Goal: Check status: Check status

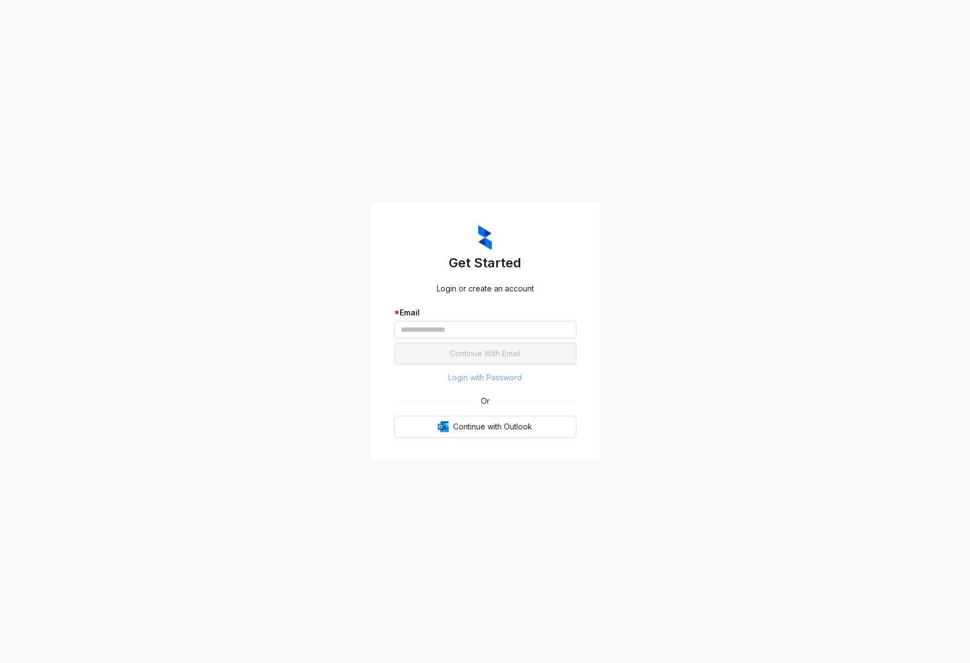
click at [492, 381] on span "Login with Password" at bounding box center [485, 378] width 74 height 12
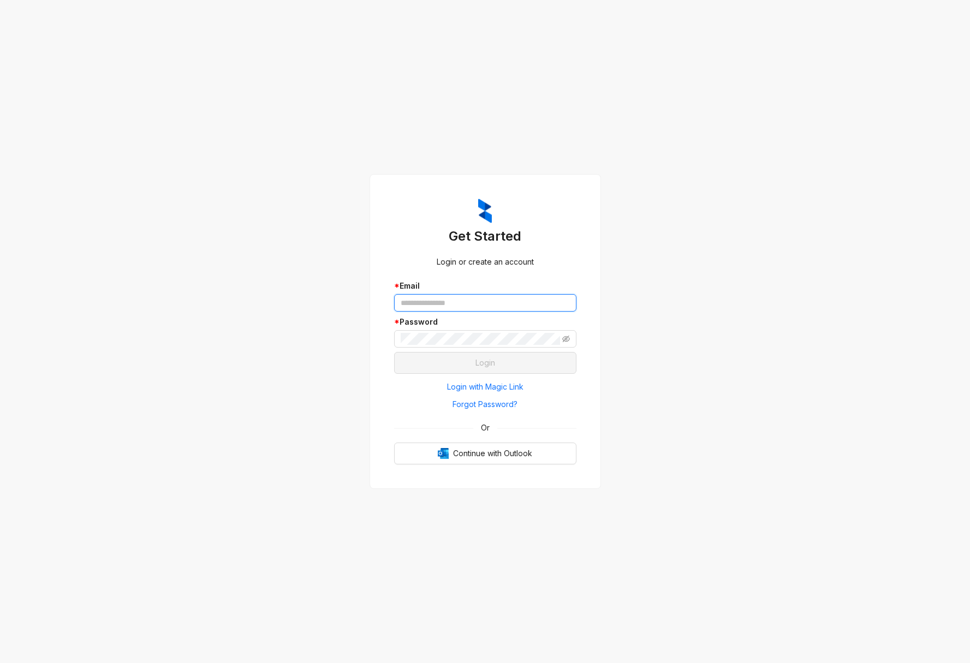
click at [463, 305] on input "text" at bounding box center [485, 302] width 182 height 17
type input "**********"
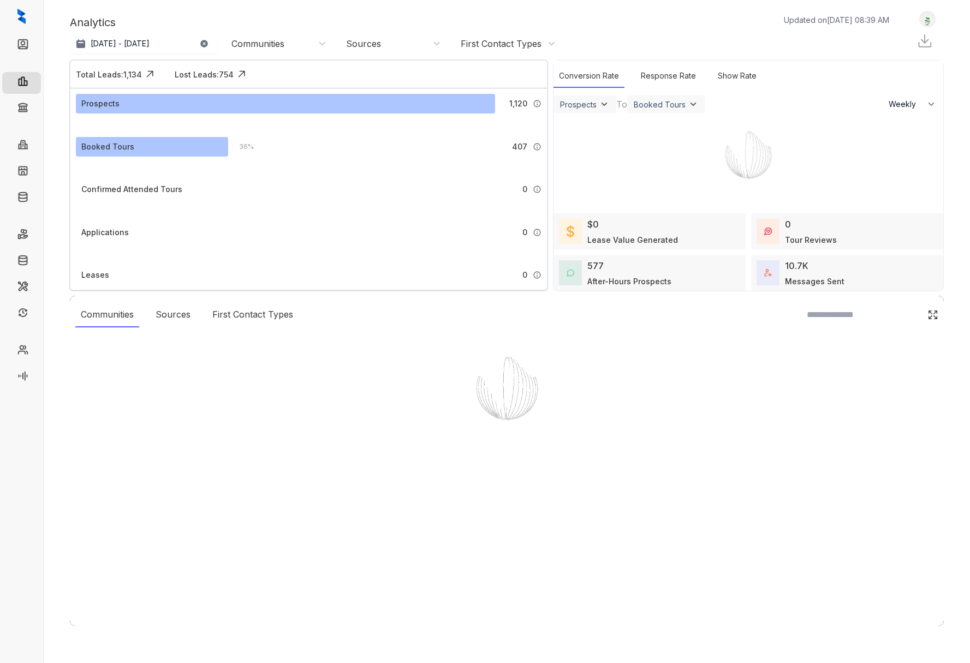
select select "******"
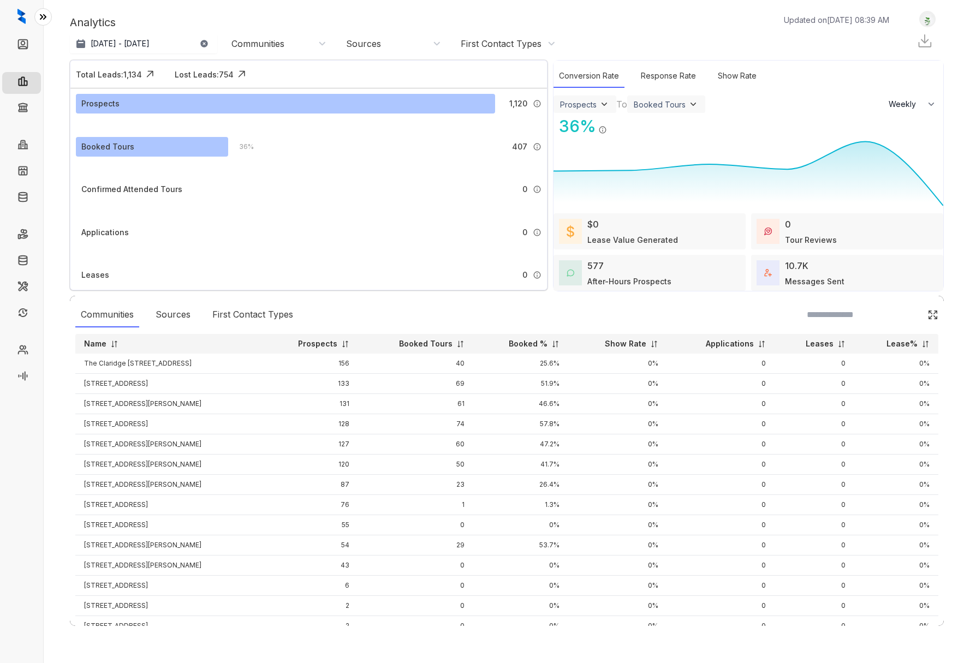
click at [45, 15] on icon at bounding box center [43, 16] width 11 height 11
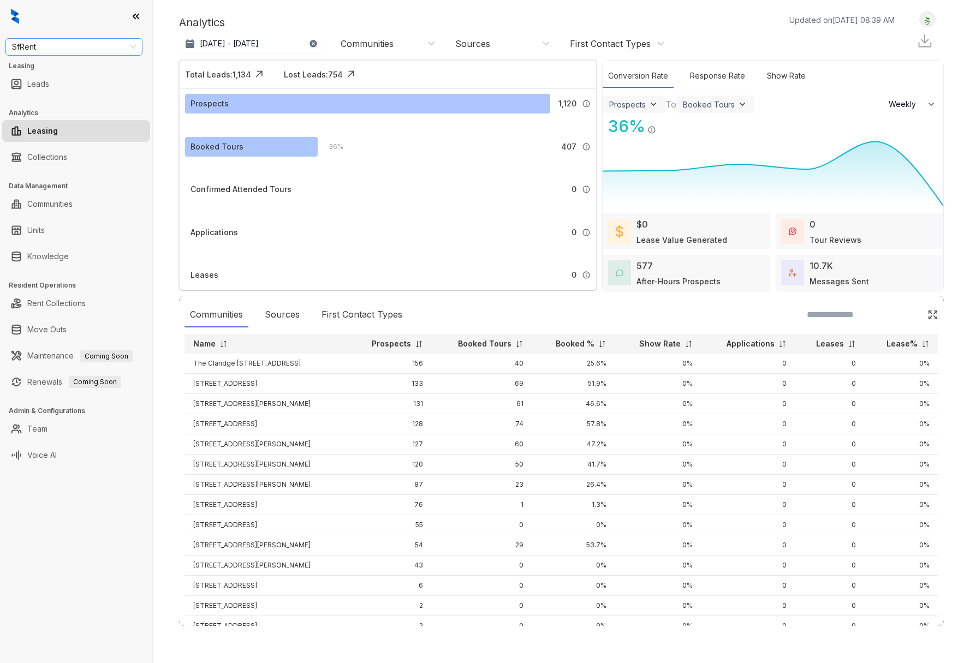
click at [63, 40] on span "SfRent" at bounding box center [74, 47] width 124 height 16
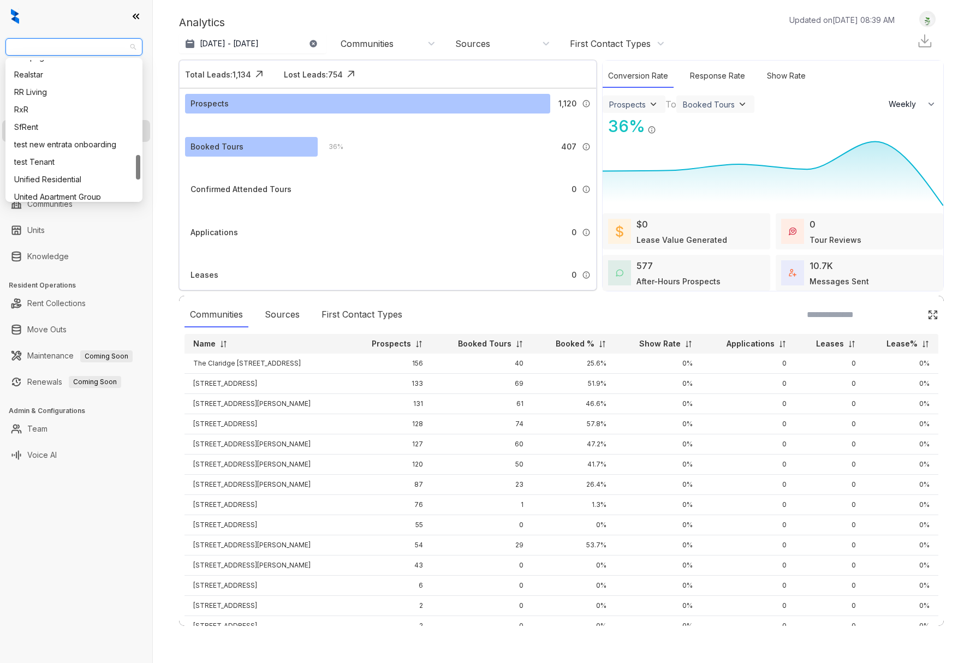
scroll to position [533, 0]
click at [50, 94] on div "RR Living" at bounding box center [74, 95] width 120 height 12
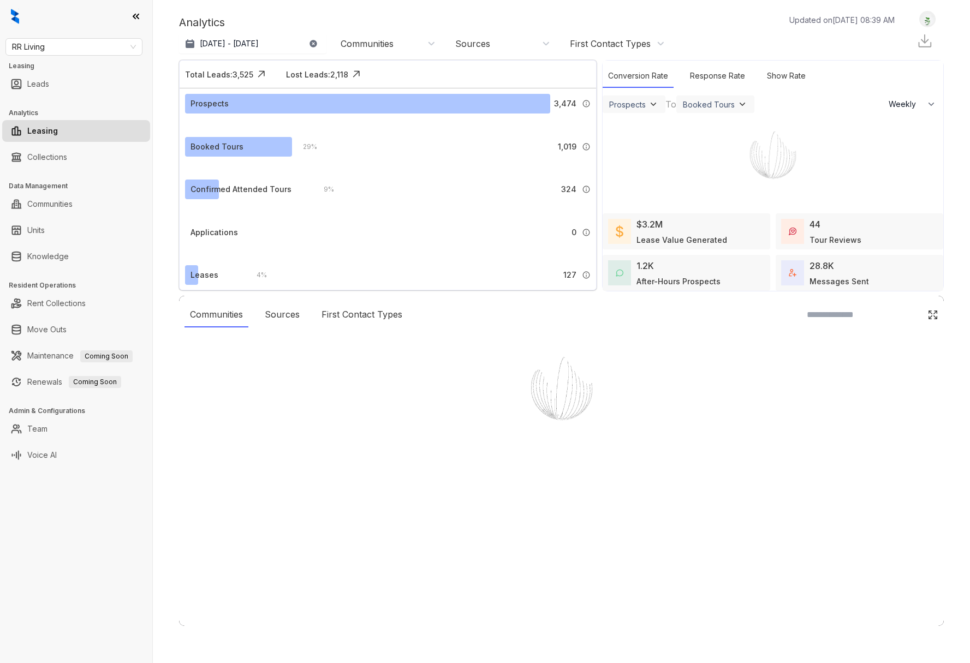
select select "******"
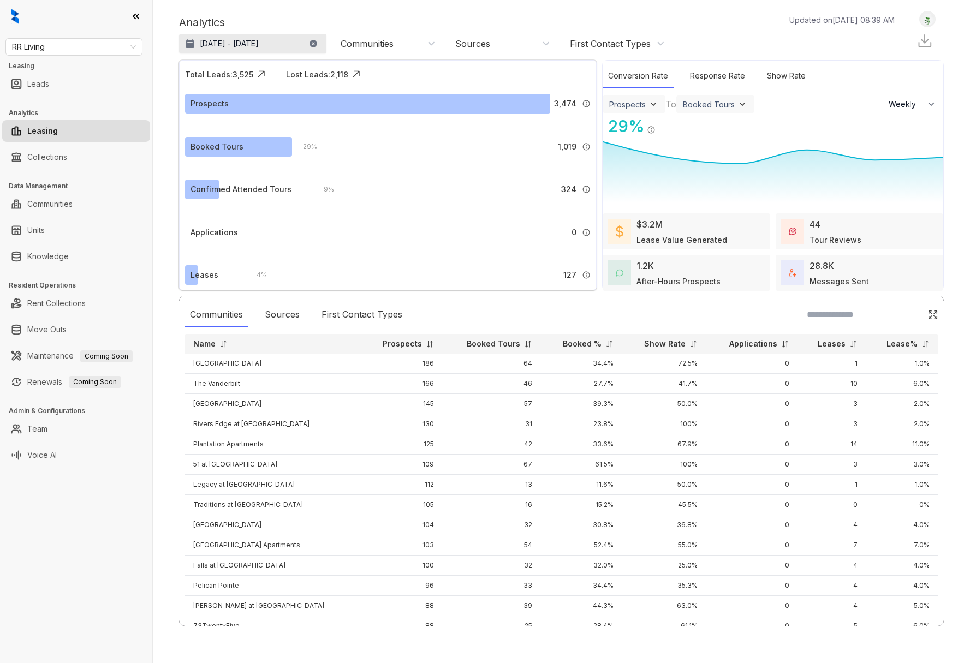
click at [236, 40] on p "[DATE] - [DATE]" at bounding box center [229, 43] width 59 height 11
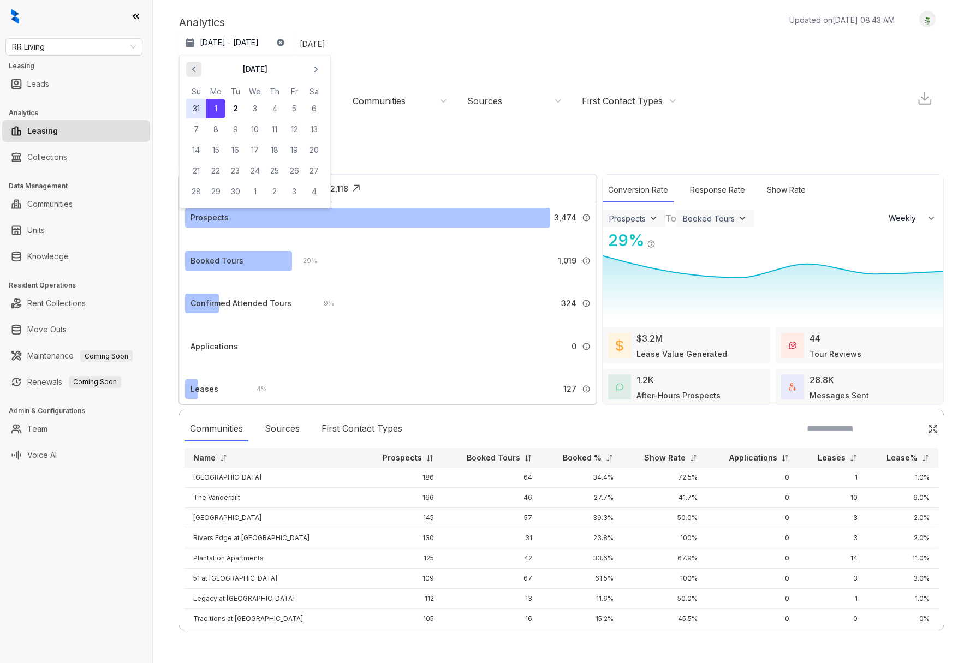
click at [190, 68] on icon "button" at bounding box center [193, 69] width 11 height 11
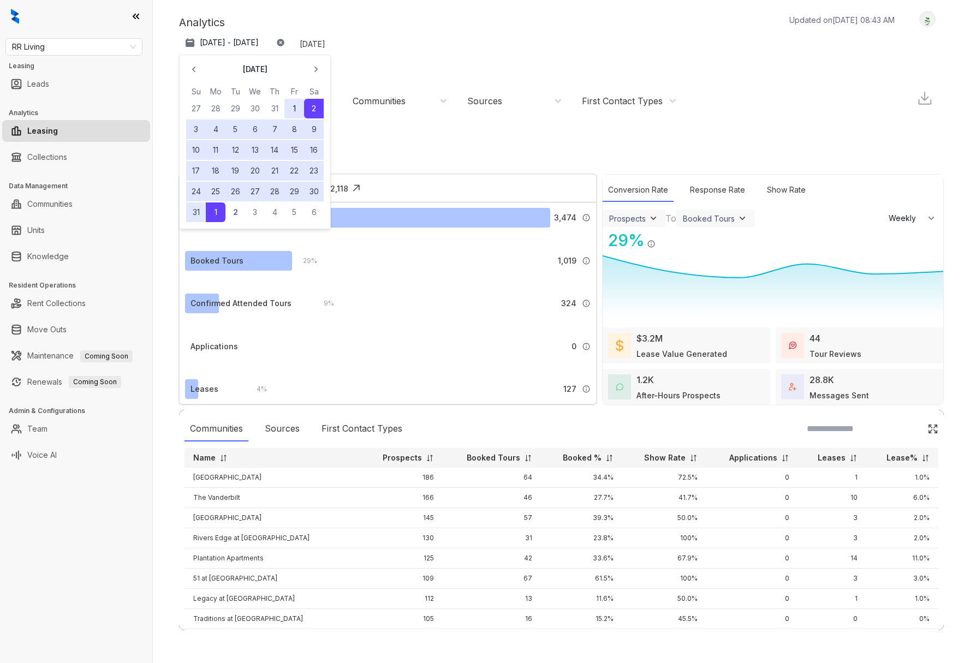
click at [297, 112] on button "1" at bounding box center [294, 109] width 20 height 20
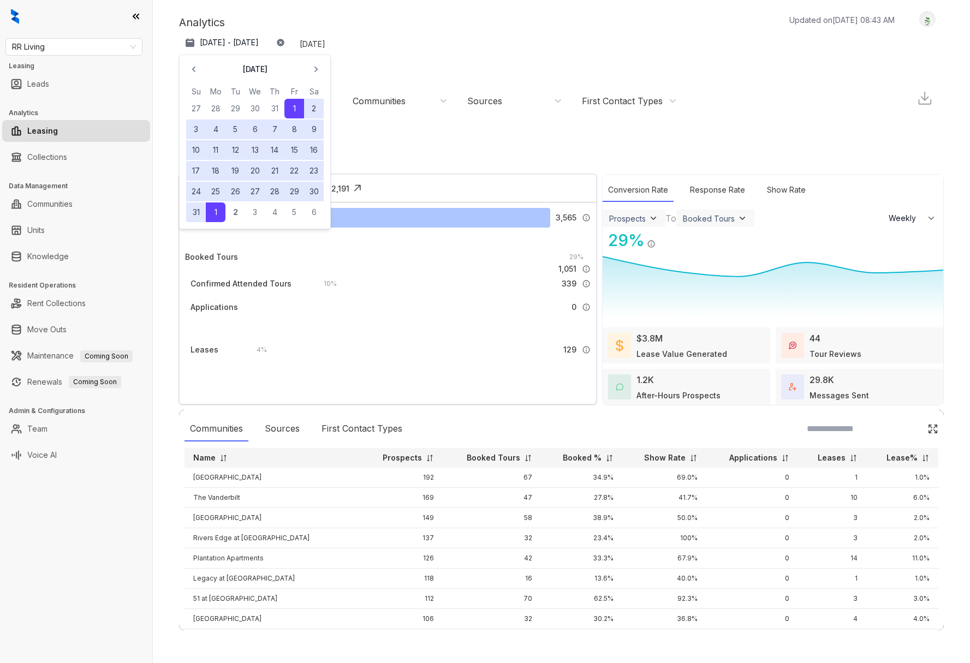
click at [200, 213] on button "31" at bounding box center [196, 213] width 20 height 20
click at [346, 11] on div "Analytics Updated on Sep 02, 2025, 08:43 AM Aug 1 - 31, 2025 August 2025 Su Mo …" at bounding box center [561, 90] width 765 height 158
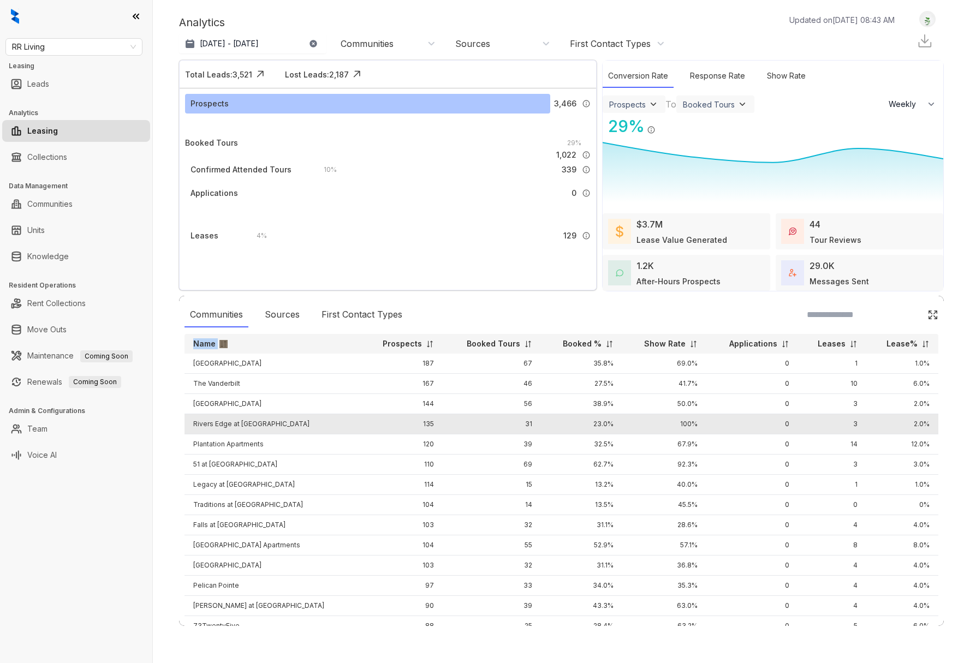
drag, startPoint x: 191, startPoint y: 343, endPoint x: 278, endPoint y: 418, distance: 115.0
click at [289, 344] on th "Name" at bounding box center [273, 344] width 176 height 20
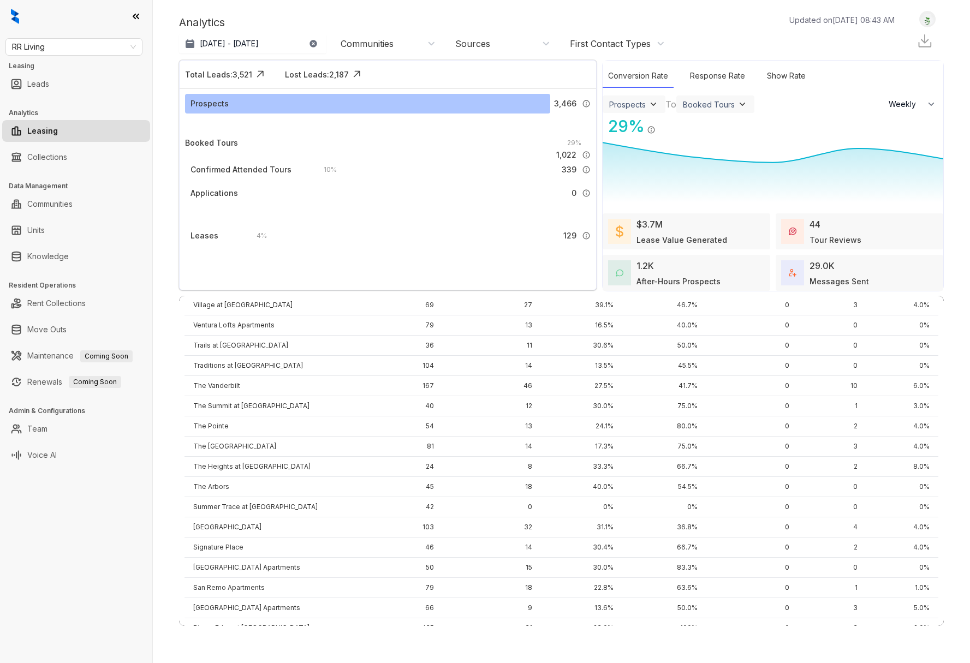
scroll to position [838, 0]
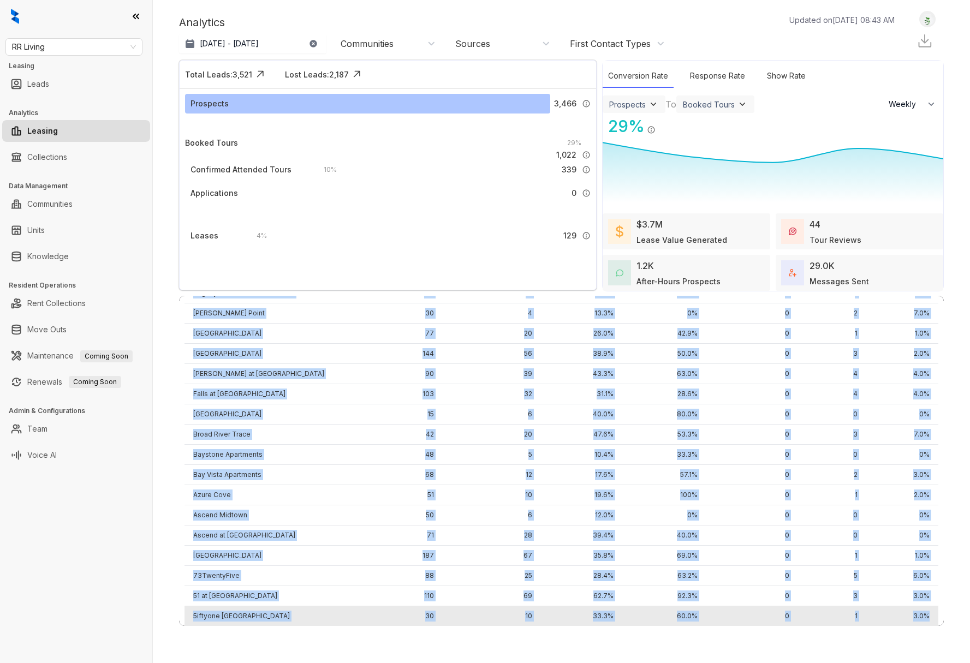
click at [930, 615] on td "3.0%" at bounding box center [902, 616] width 72 height 20
select select "******"
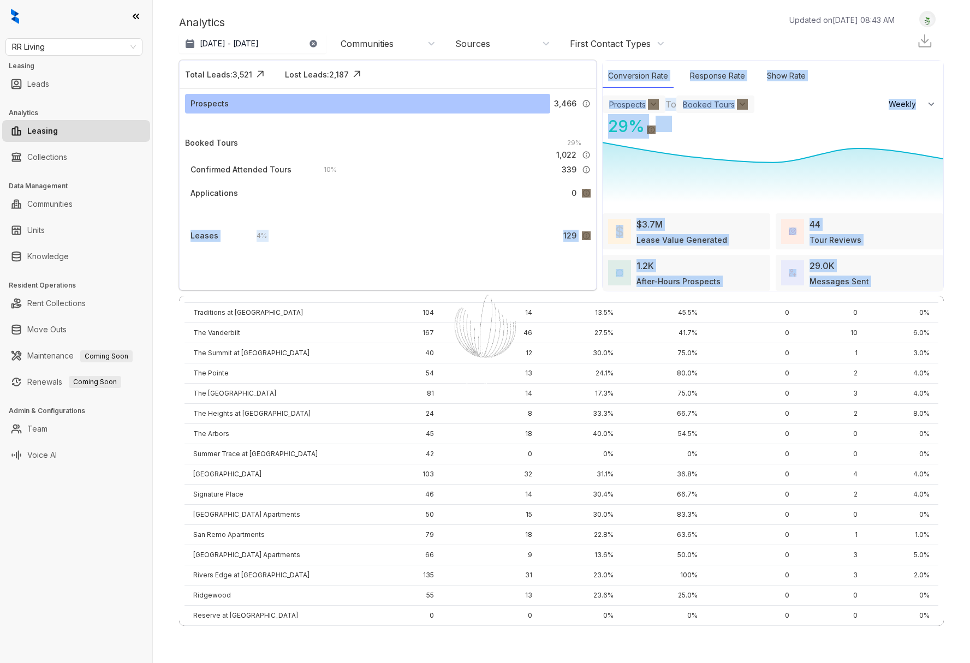
scroll to position [0, 0]
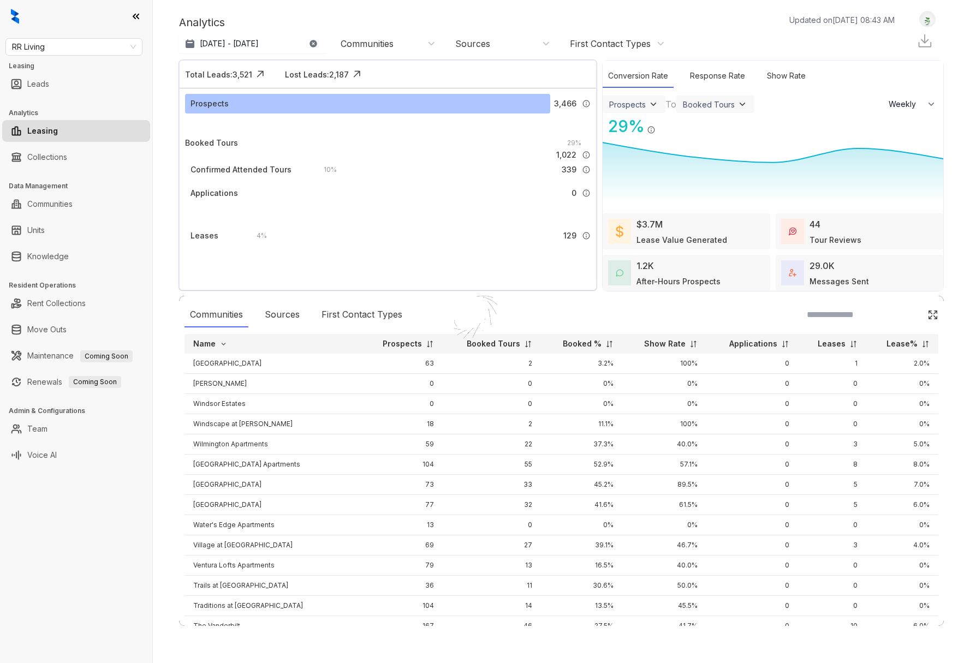
drag, startPoint x: 849, startPoint y: 611, endPoint x: 188, endPoint y: 342, distance: 713.3
click at [188, 342] on div "Analytics Updated on Sep 02, 2025, 08:43 AM Aug 1 - 31, 2025 Today Last 7 days …" at bounding box center [561, 331] width 765 height 641
copy thead
click at [124, 46] on span "RR Living" at bounding box center [74, 47] width 124 height 16
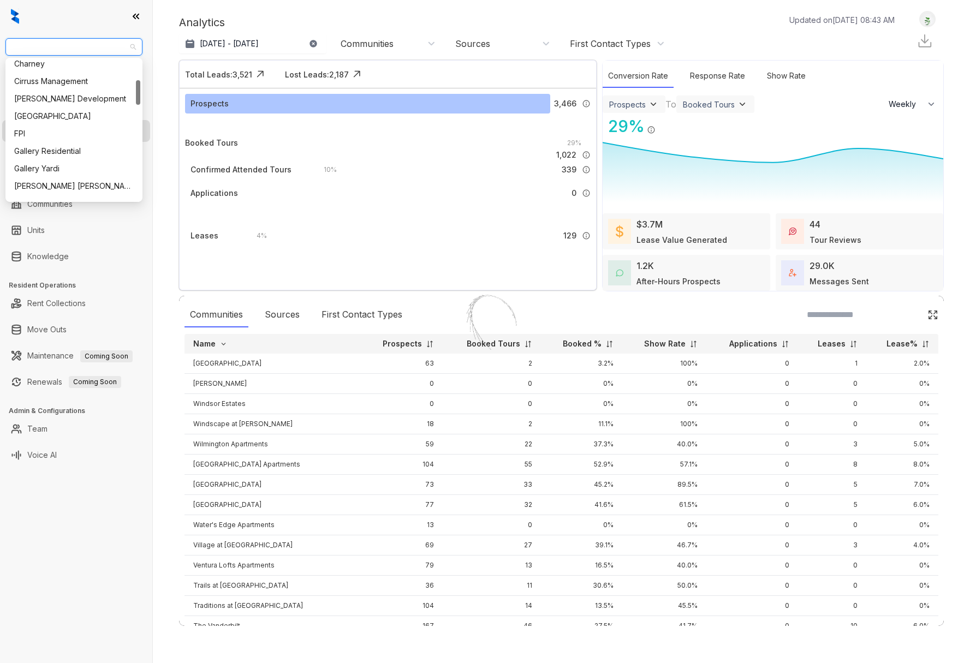
scroll to position [113, 0]
click at [58, 96] on div "[PERSON_NAME] Development" at bounding box center [74, 96] width 120 height 12
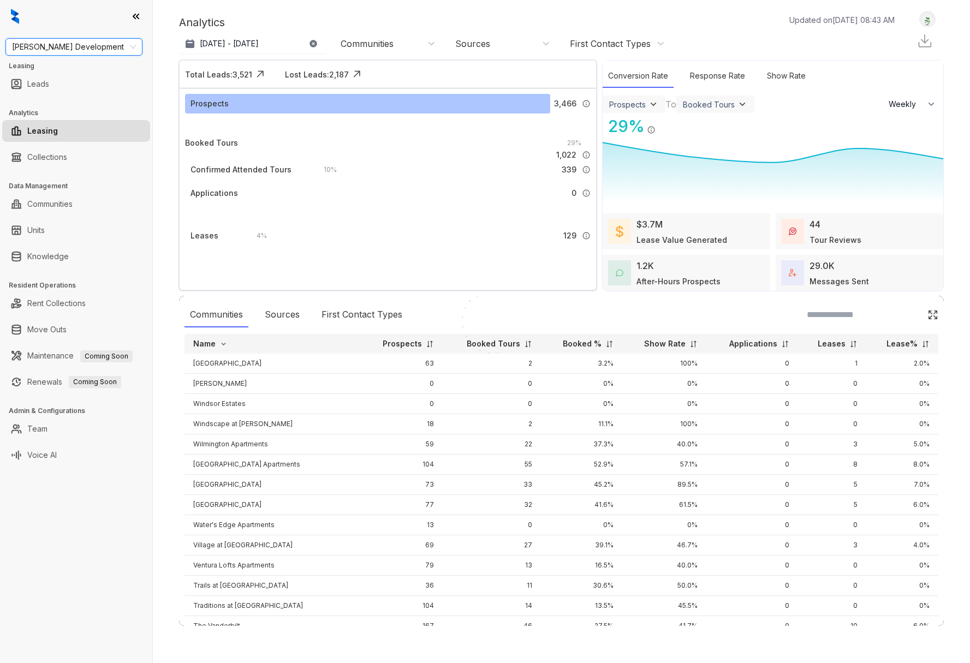
click at [316, 21] on div "Analytics Updated on Sep 02, 2025, 08:43 AM" at bounding box center [542, 22] width 727 height 16
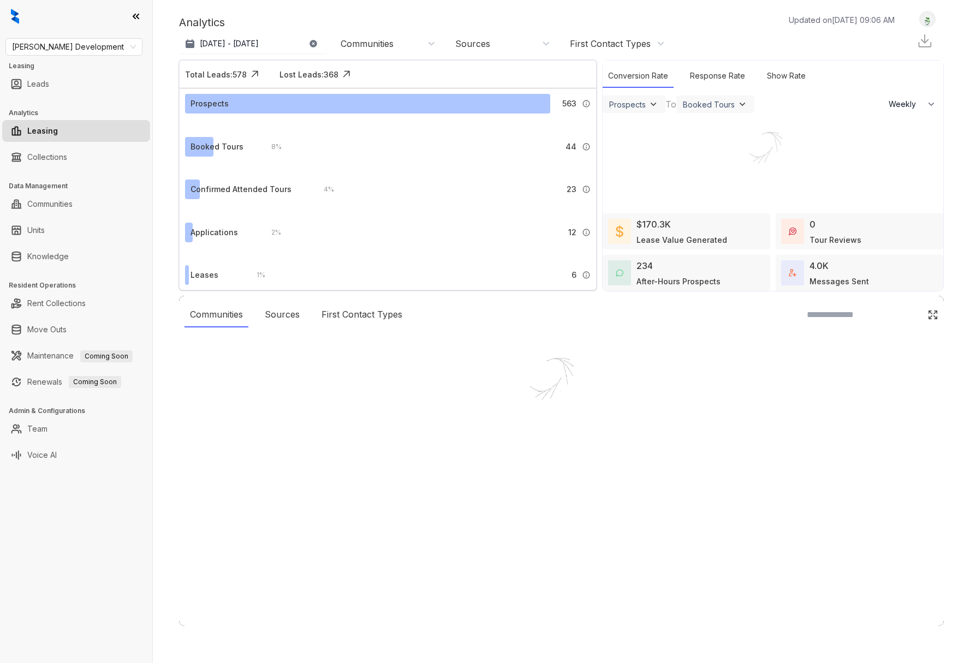
select select "******"
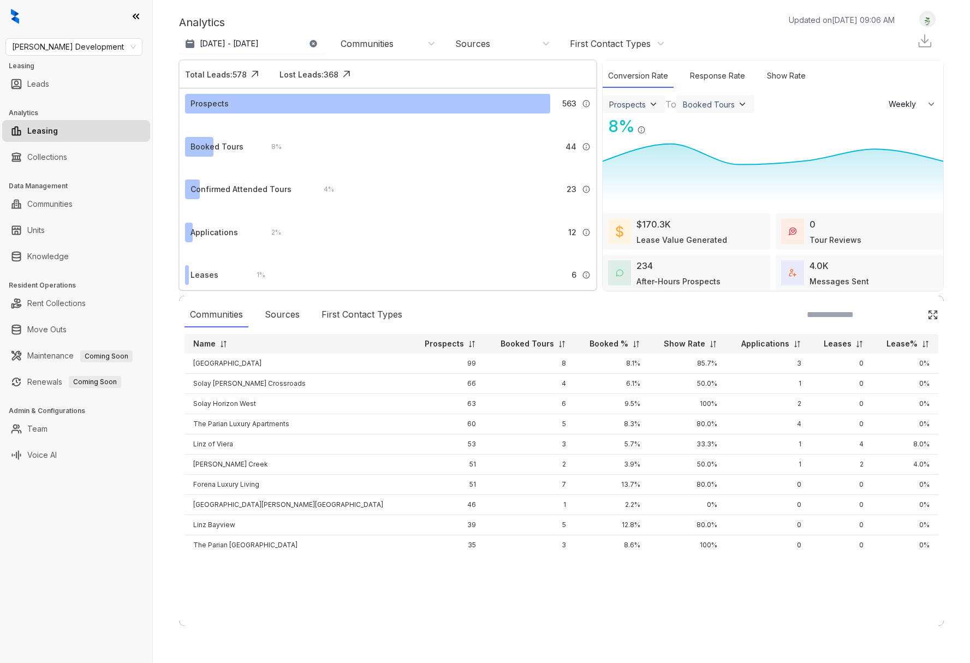
drag, startPoint x: 162, startPoint y: 58, endPoint x: 177, endPoint y: 50, distance: 17.3
click at [162, 58] on div "Analytics Updated on [DATE] 09:06 AM Aug 2, 2025 - [DATE] [DATE] Last 7 days La…" at bounding box center [561, 331] width 817 height 663
click at [208, 43] on p "[DATE] - [DATE]" at bounding box center [229, 43] width 59 height 11
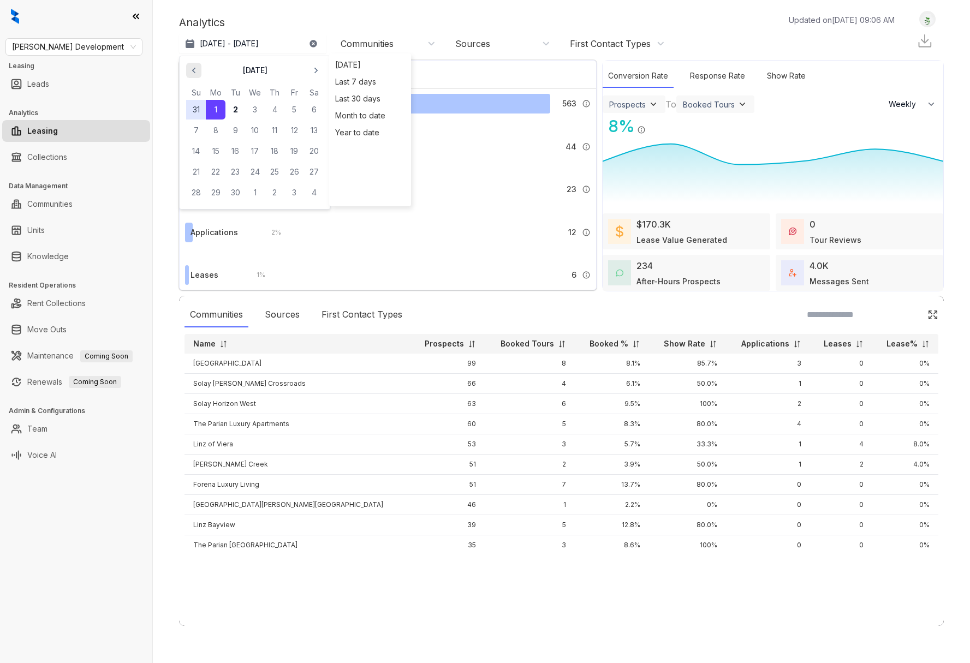
drag, startPoint x: 199, startPoint y: 68, endPoint x: 194, endPoint y: 72, distance: 6.2
click at [194, 72] on icon "button" at bounding box center [193, 71] width 3 height 6
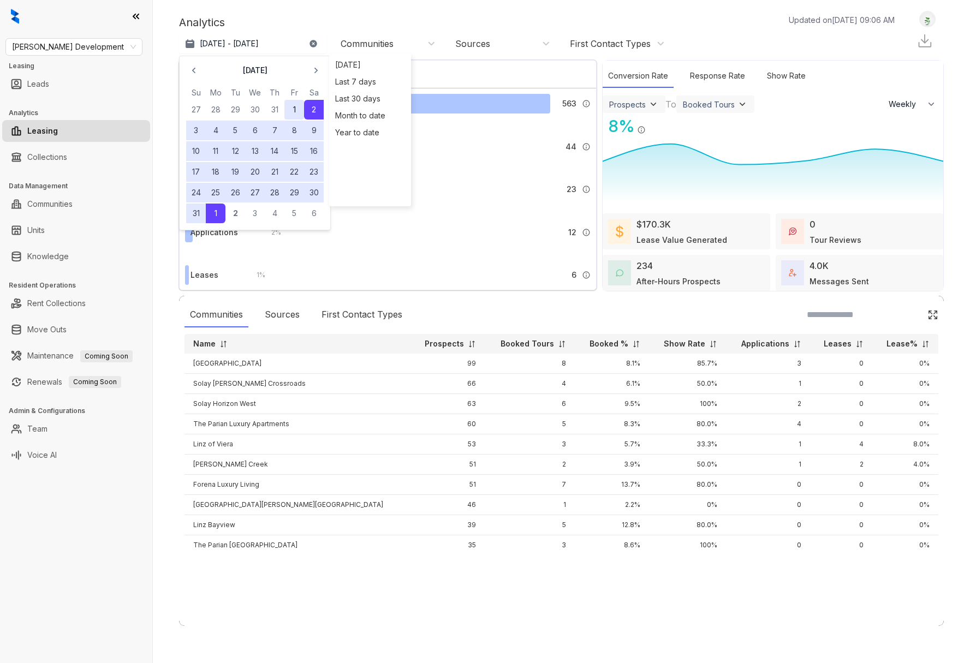
click at [299, 111] on button "1" at bounding box center [294, 110] width 20 height 20
click at [200, 211] on button "31" at bounding box center [196, 214] width 20 height 20
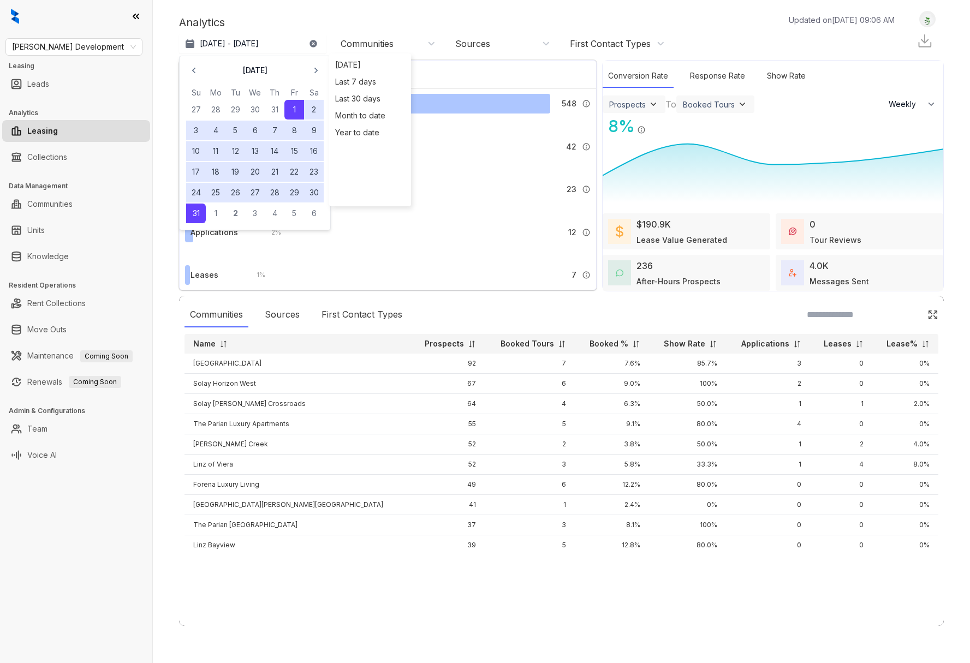
click at [300, 18] on div "Analytics Updated on [DATE] 09:06 AM" at bounding box center [542, 22] width 727 height 16
